Goal: Download file/media

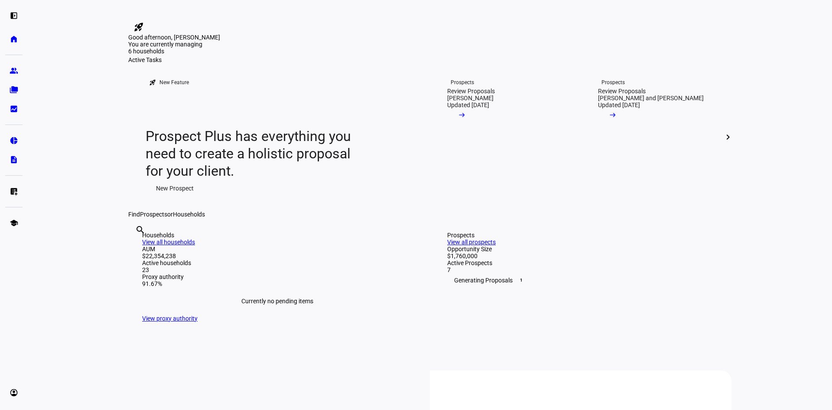
click at [137, 247] on input "text" at bounding box center [136, 241] width 2 height 10
type input "[PERSON_NAME]"
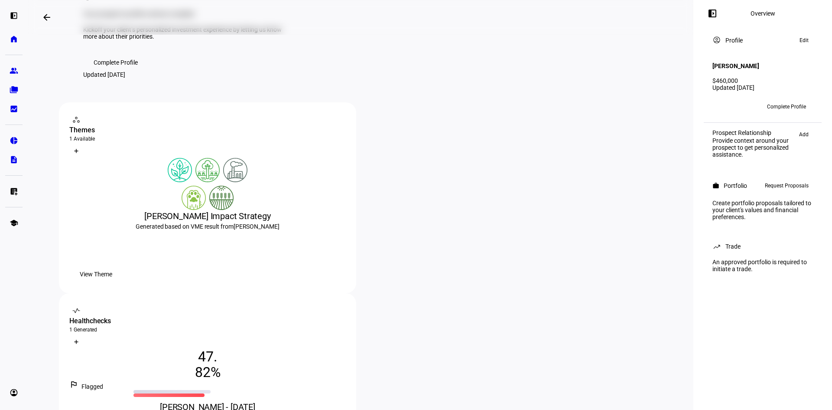
scroll to position [87, 0]
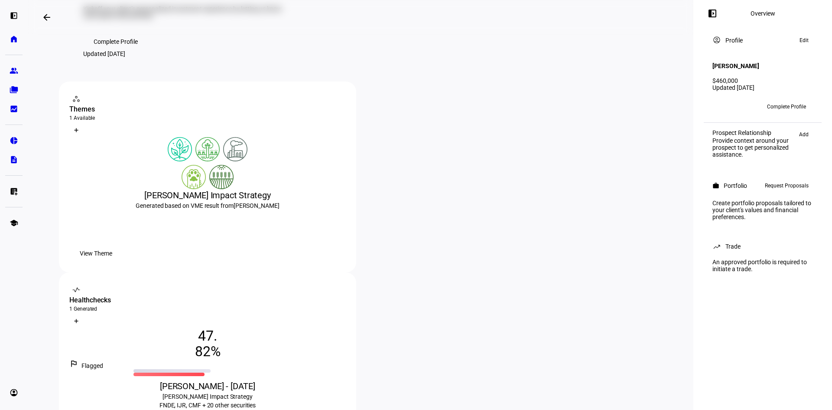
click at [112, 262] on span "View Theme" at bounding box center [96, 252] width 33 height 17
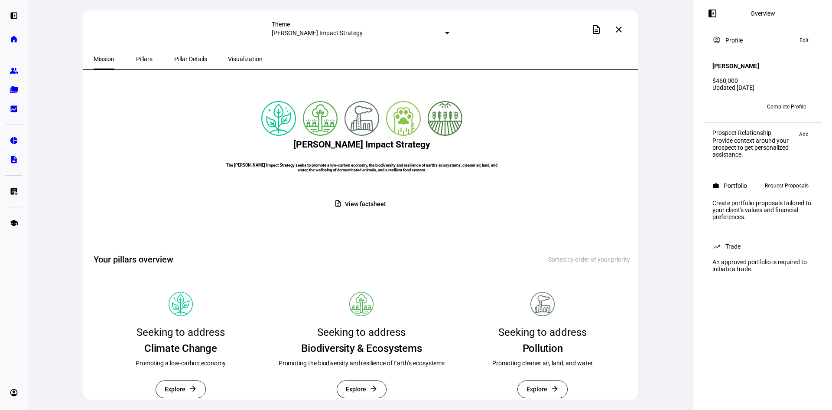
click at [367, 212] on span "View factsheet" at bounding box center [365, 203] width 41 height 17
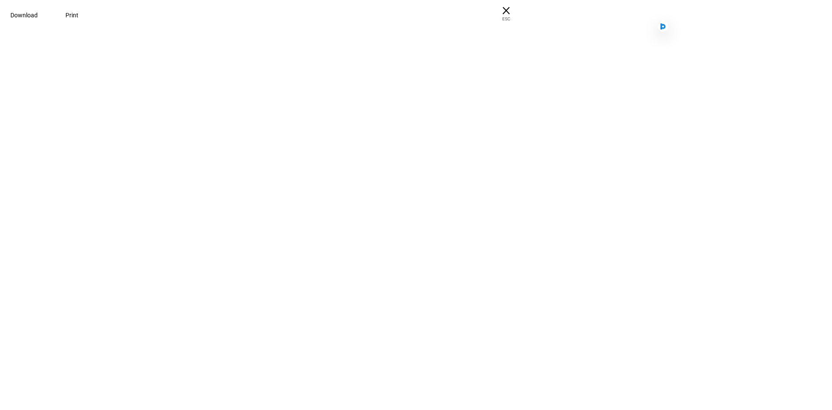
click at [637, 43] on div at bounding box center [416, 21] width 832 height 43
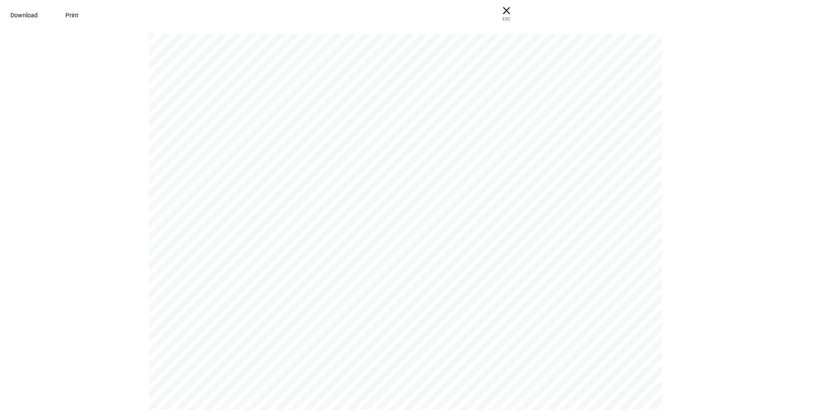
click at [38, 16] on span "Download" at bounding box center [23, 15] width 27 height 7
